Goal: Subscribe to service/newsletter

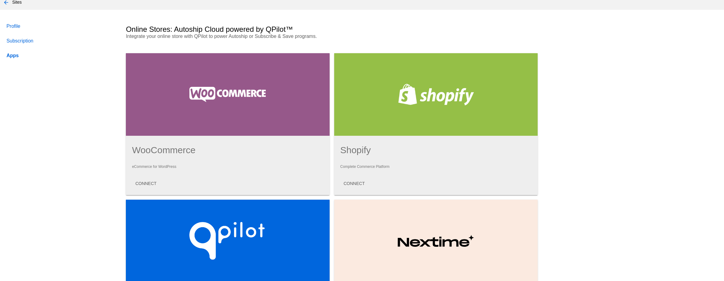
scroll to position [32, 0]
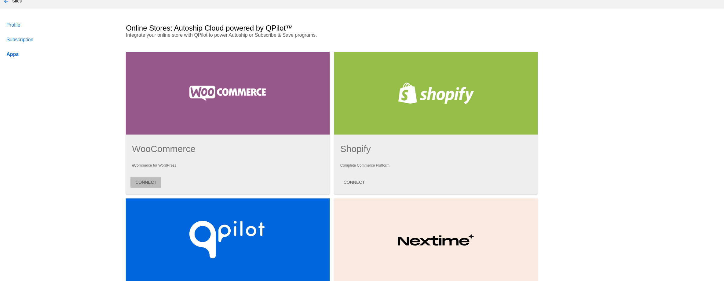
click at [151, 180] on span "CONNECT" at bounding box center [145, 182] width 21 height 5
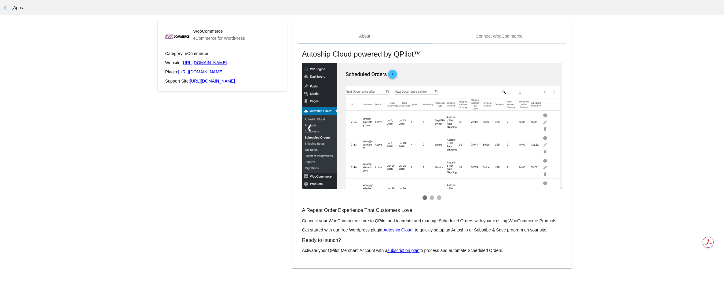
scroll to position [26, 0]
click at [409, 250] on link "subscription plan" at bounding box center [403, 249] width 32 height 5
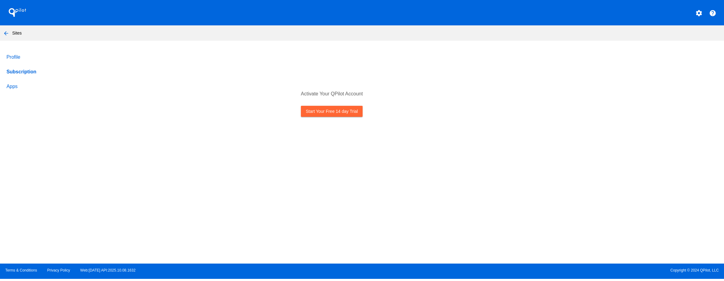
click at [338, 113] on link "Start Your Free 14 day Trial" at bounding box center [332, 111] width 62 height 11
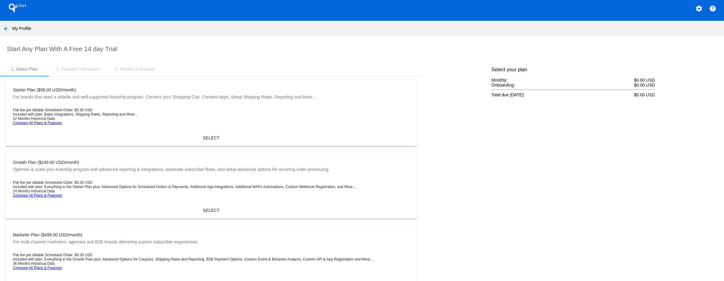
scroll to position [4, 0]
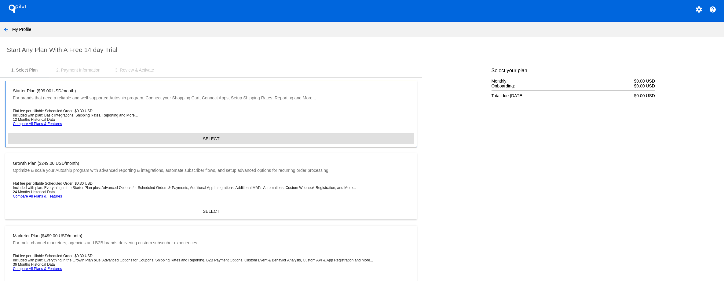
click at [208, 137] on span "SELECT" at bounding box center [211, 138] width 16 height 5
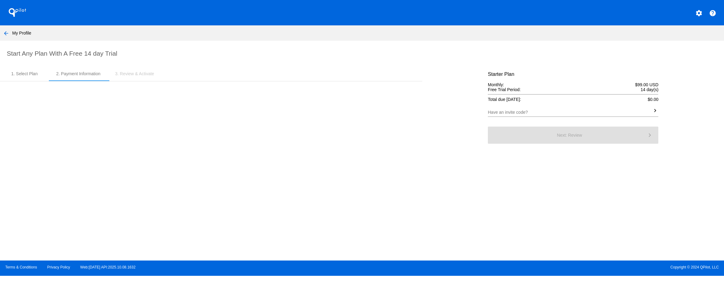
scroll to position [0, 0]
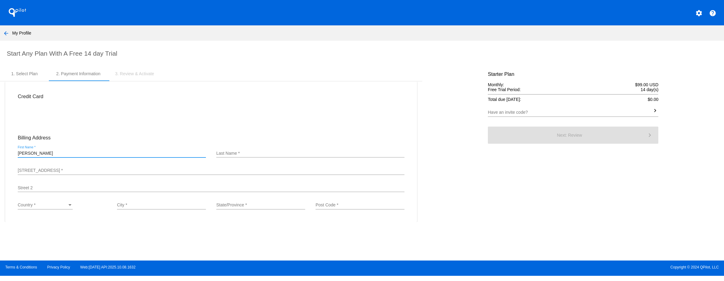
type input "[PERSON_NAME]"
type input "1807 Rockview Dr"
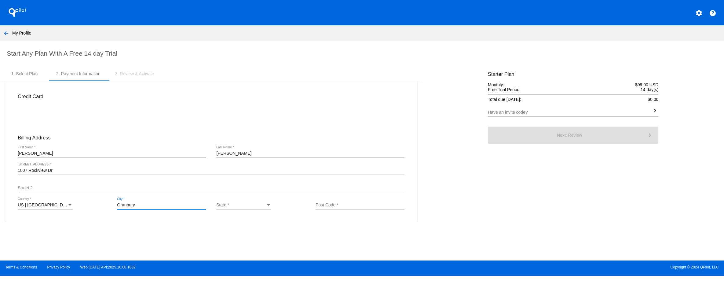
type input "Granbury"
click at [245, 204] on span "[GEOGRAPHIC_DATA] | [US_STATE]" at bounding box center [252, 204] width 72 height 5
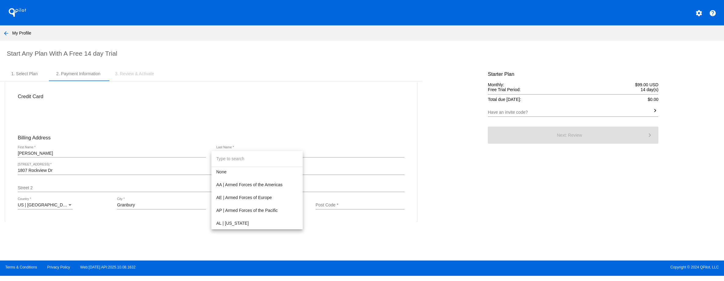
scroll to position [647, 0]
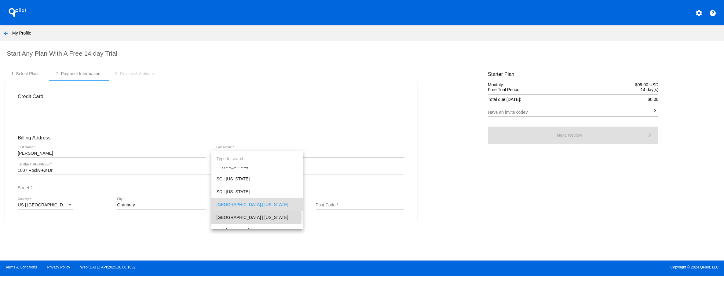
click at [231, 216] on span "[GEOGRAPHIC_DATA] | [US_STATE]" at bounding box center [257, 217] width 82 height 13
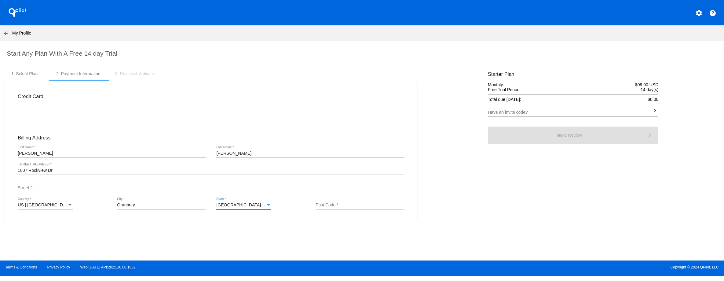
click at [330, 205] on input "Post Code *" at bounding box center [359, 204] width 89 height 5
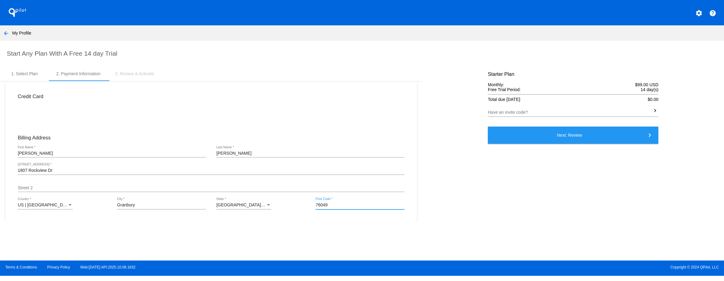
type input "76049"
click at [272, 235] on section "Start Any Plan With A Free 14 day Trial 1. Select Plan 2. Payment Information 3…" at bounding box center [362, 146] width 724 height 210
click at [583, 140] on button "Next: Review keyboard_arrow_right" at bounding box center [573, 134] width 170 height 17
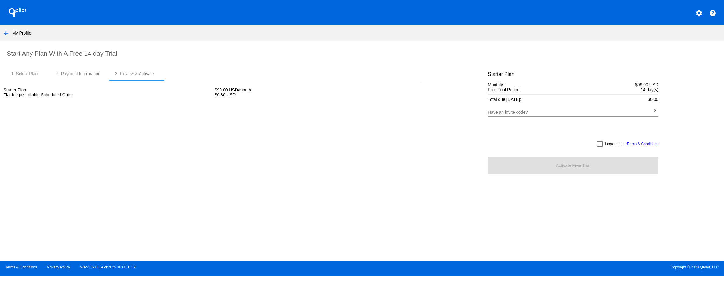
drag, startPoint x: 599, startPoint y: 144, endPoint x: 603, endPoint y: 152, distance: 9.4
click at [599, 144] on div at bounding box center [599, 144] width 6 height 6
click at [599, 147] on input "I agree to the Terms & Conditions" at bounding box center [599, 147] width 0 height 0
checkbox input "true"
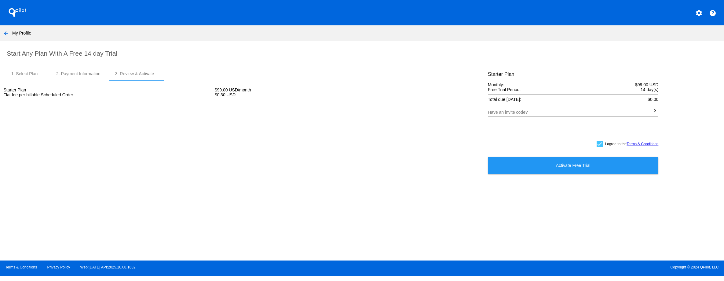
click at [575, 163] on span "Activate Free Trial" at bounding box center [573, 165] width 35 height 5
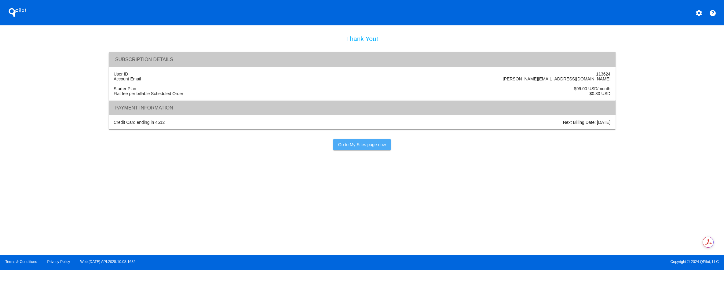
click at [355, 147] on span "Go to My Sites page now" at bounding box center [362, 144] width 48 height 5
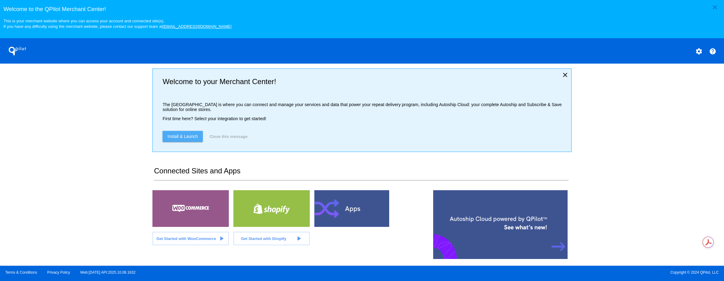
click at [187, 138] on span "Install & Launch" at bounding box center [182, 136] width 31 height 5
click at [193, 210] on div at bounding box center [190, 208] width 76 height 37
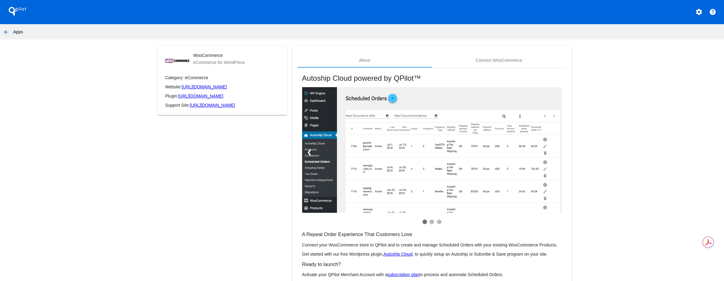
scroll to position [2, 0]
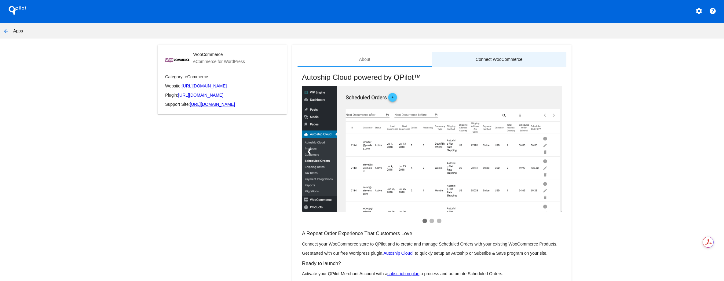
click at [497, 55] on div "Connect WooCommerce" at bounding box center [499, 59] width 134 height 15
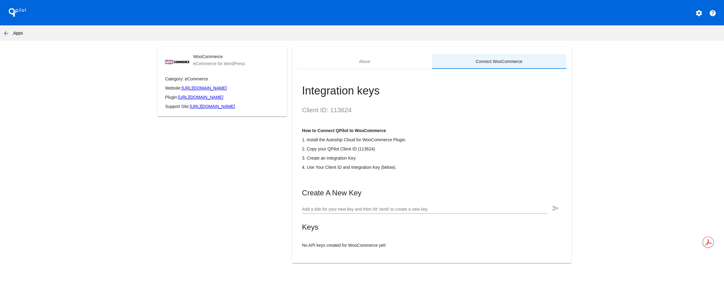
scroll to position [2, 0]
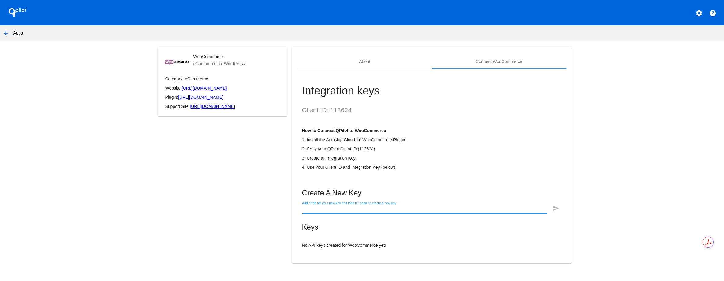
click at [315, 212] on input "Add a title for your new key and then hit 'send' to create a new key" at bounding box center [424, 209] width 245 height 5
type input "Blueterna Production"
click at [554, 212] on mat-icon "send" at bounding box center [555, 207] width 7 height 7
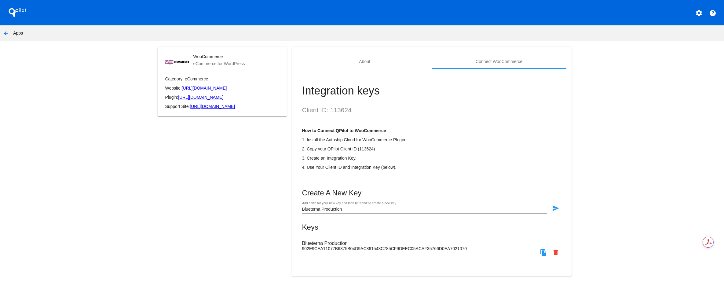
scroll to position [15, 0]
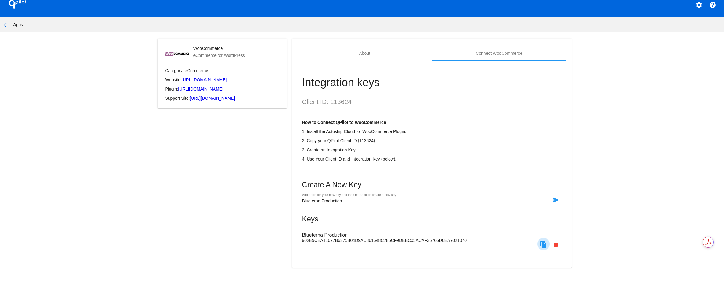
click at [542, 244] on mat-icon "file_copy" at bounding box center [543, 243] width 7 height 7
drag, startPoint x: 331, startPoint y: 100, endPoint x: 355, endPoint y: 99, distance: 24.4
click at [355, 99] on h2 "Client ID: 113624" at bounding box center [432, 101] width 260 height 7
copy h2 "113624"
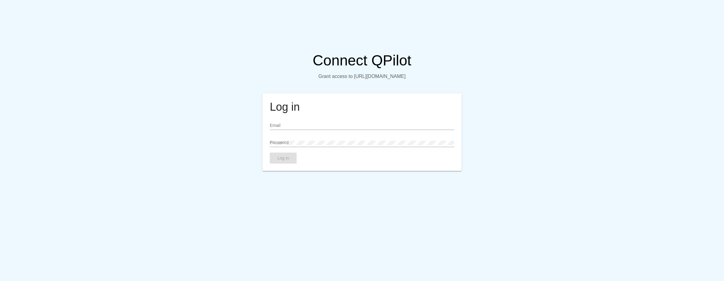
click at [281, 126] on div "Email" at bounding box center [362, 124] width 184 height 12
type input "[PERSON_NAME][EMAIL_ADDRESS][DOMAIN_NAME]"
click at [282, 160] on span "Log in" at bounding box center [283, 157] width 12 height 5
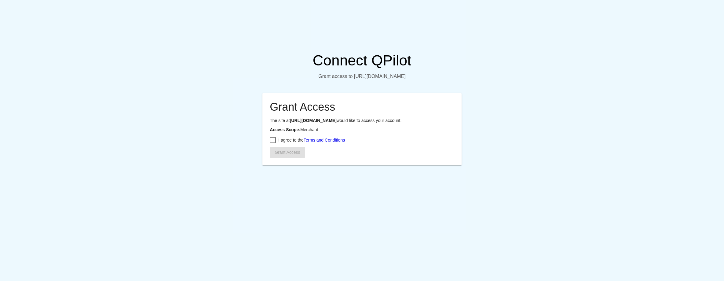
drag, startPoint x: 274, startPoint y: 149, endPoint x: 279, endPoint y: 161, distance: 12.8
click at [274, 143] on div at bounding box center [273, 140] width 6 height 6
click at [273, 143] on input "I agree to the Terms and Conditions" at bounding box center [272, 143] width 0 height 0
checkbox input "true"
click at [288, 154] on span "Grant Access" at bounding box center [286, 152] width 25 height 5
